Goal: Book appointment/travel/reservation

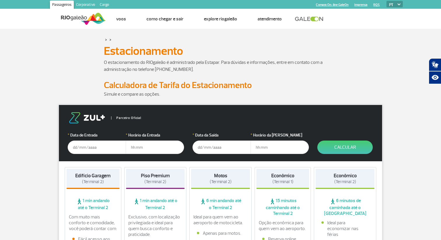
click at [106, 148] on input "text" at bounding box center [97, 147] width 58 height 13
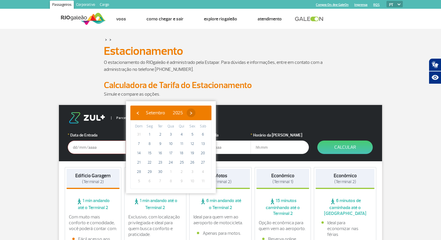
click at [195, 114] on span "›" at bounding box center [191, 112] width 9 height 9
click at [173, 133] on span "1" at bounding box center [170, 134] width 9 height 9
type input "[DATE]"
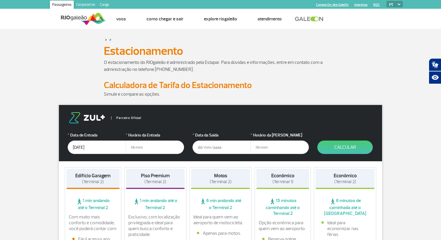
click at [133, 148] on input "text" at bounding box center [155, 147] width 58 height 13
type input "06:00"
click at [200, 147] on input "text" at bounding box center [221, 147] width 58 height 13
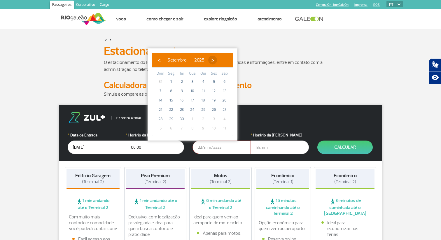
click at [217, 59] on span "›" at bounding box center [212, 60] width 9 height 9
click at [195, 91] on span "8" at bounding box center [192, 90] width 9 height 9
type input "[DATE]"
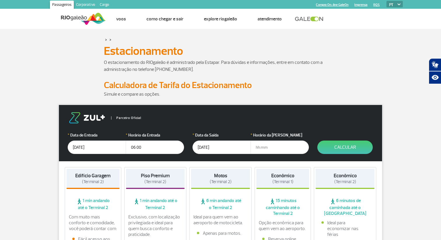
click at [258, 148] on input "text" at bounding box center [279, 147] width 58 height 13
type input "12:00"
click at [341, 146] on button "Calcular" at bounding box center [344, 147] width 55 height 13
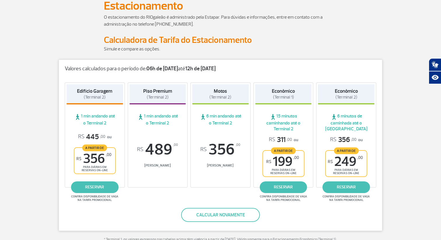
scroll to position [46, 0]
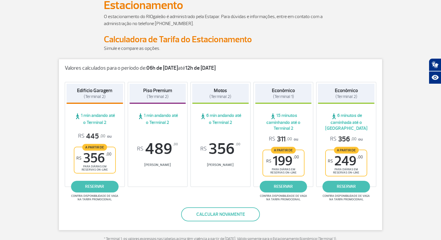
click at [338, 90] on strong "Econômico" at bounding box center [346, 90] width 23 height 6
click at [350, 136] on span "R$ 356 ,00" at bounding box center [343, 139] width 26 height 9
drag, startPoint x: 336, startPoint y: 90, endPoint x: 363, endPoint y: 93, distance: 26.7
click at [363, 93] on div "Econômico (Terminal 2)" at bounding box center [346, 94] width 57 height 20
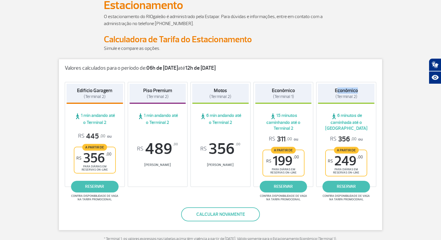
click at [350, 89] on strong "Econômico" at bounding box center [346, 90] width 23 height 6
click at [348, 185] on link "reservar" at bounding box center [346, 187] width 48 height 12
click at [102, 185] on link "reservar" at bounding box center [95, 187] width 48 height 12
